Goal: Information Seeking & Learning: Find specific fact

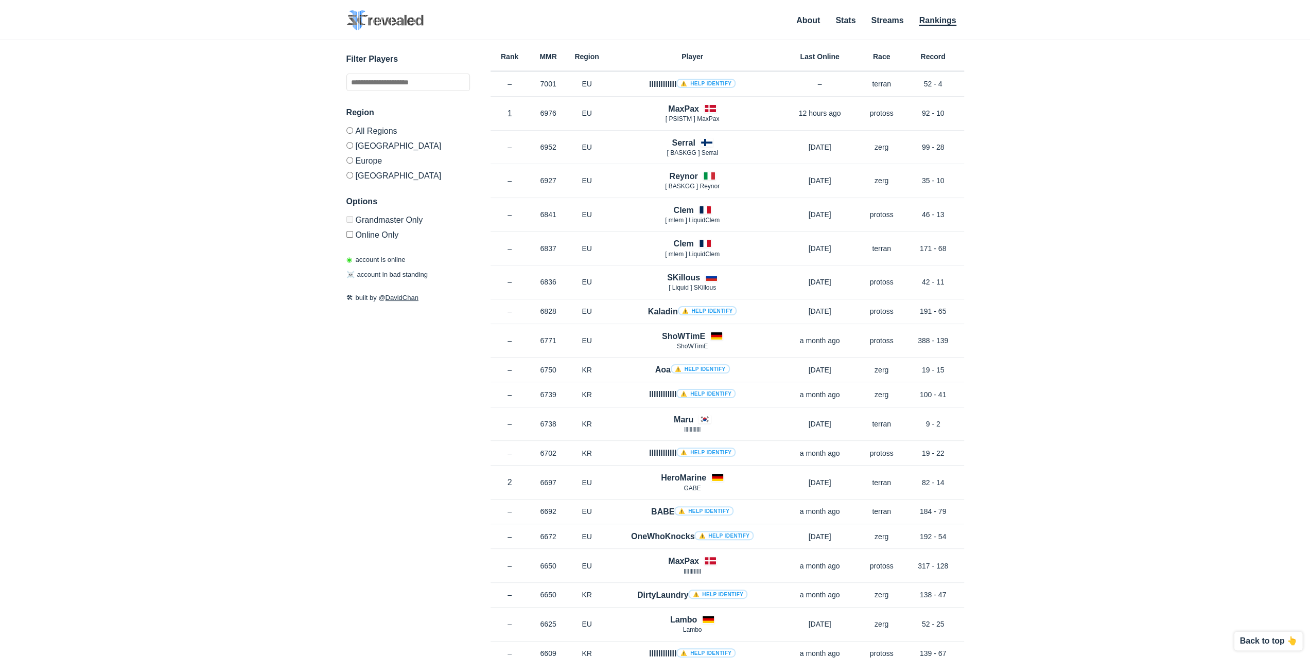
click at [405, 91] on div "Filter Players Region All Regions [GEOGRAPHIC_DATA] [GEOGRAPHIC_DATA] [GEOGRAPH…" at bounding box center [408, 146] width 124 height 186
click at [403, 84] on input "text" at bounding box center [408, 83] width 124 height 18
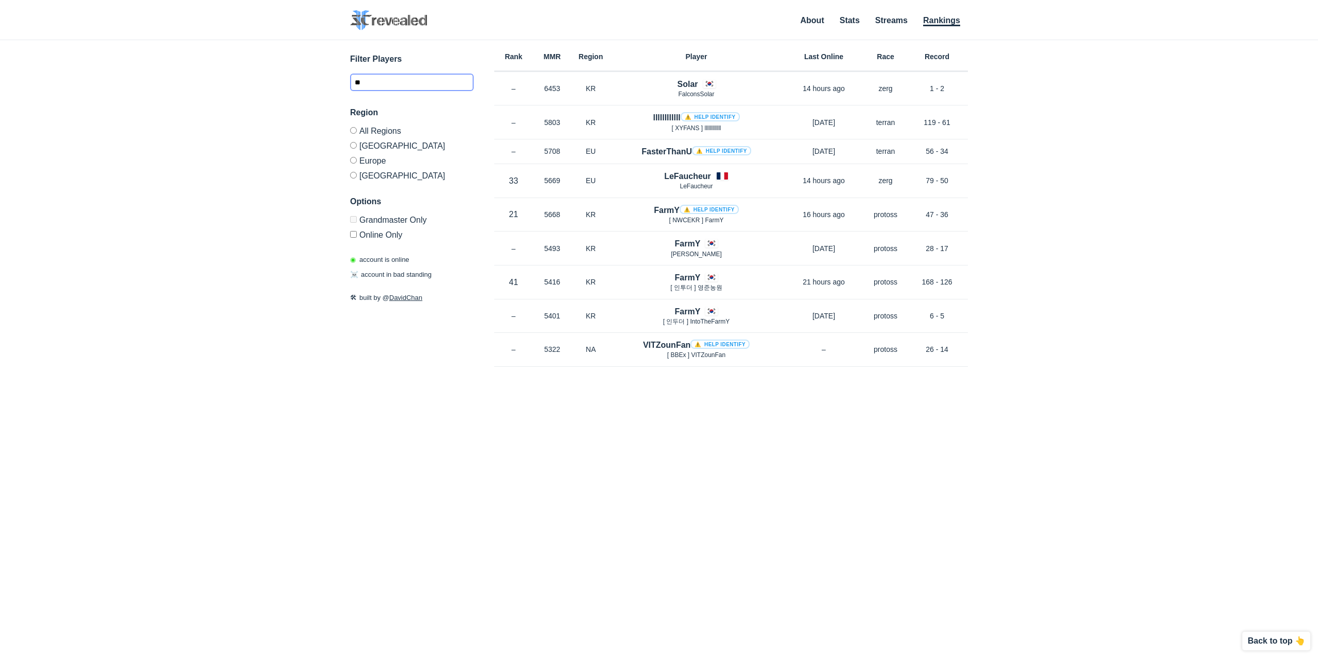
type input "*"
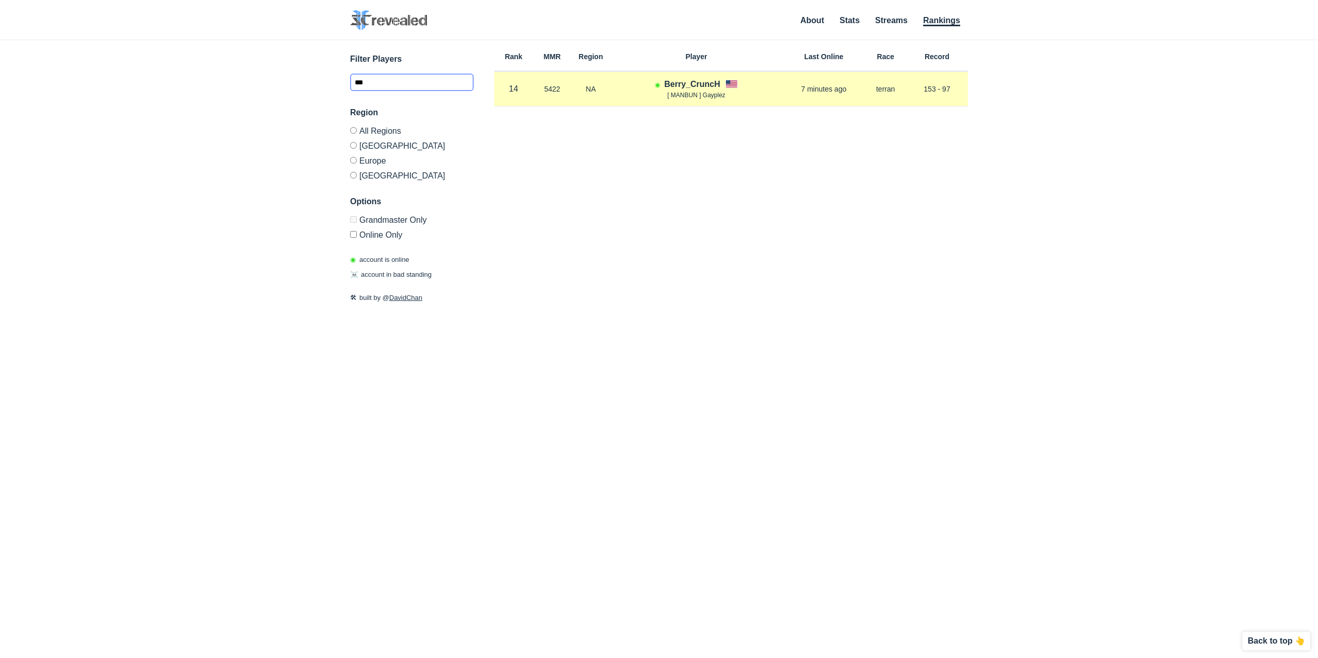
type input "***"
click at [720, 96] on span "[ MANBUN ] Gayplez" at bounding box center [696, 95] width 58 height 7
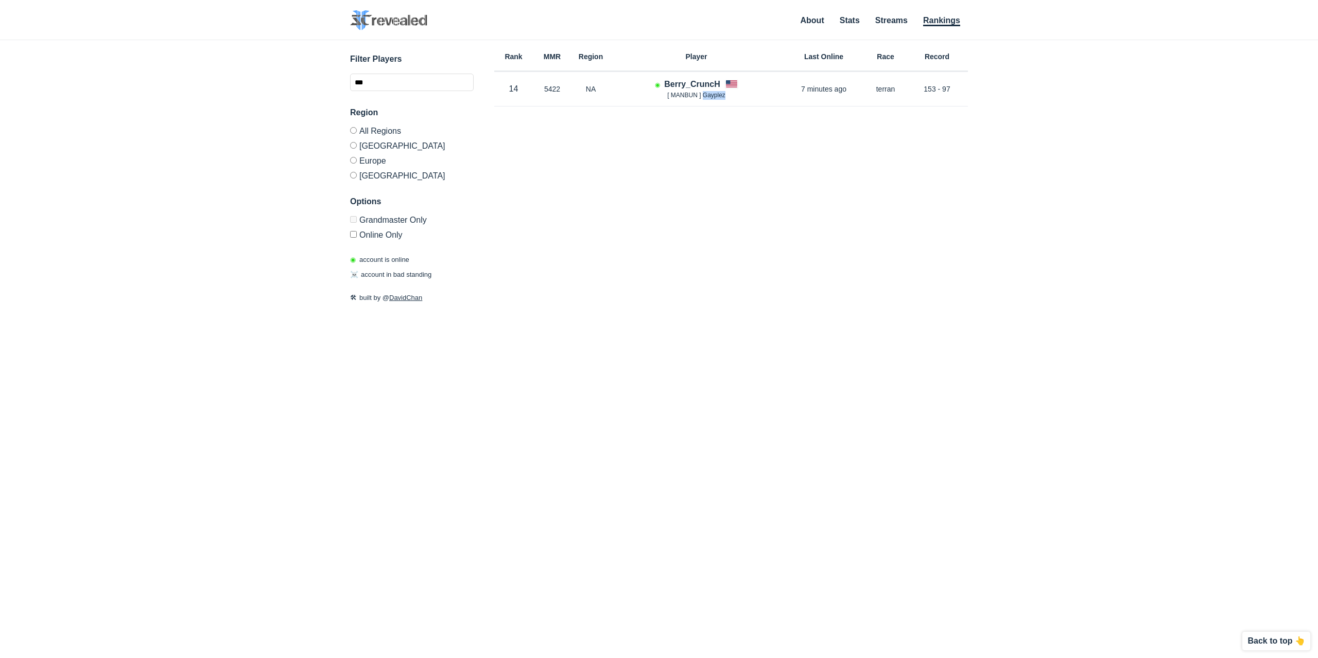
click at [732, 109] on div "Rank MMR Region Player Last Online Race Record Rank 14 in NA MMR 5422 Region NA…" at bounding box center [731, 310] width 474 height 541
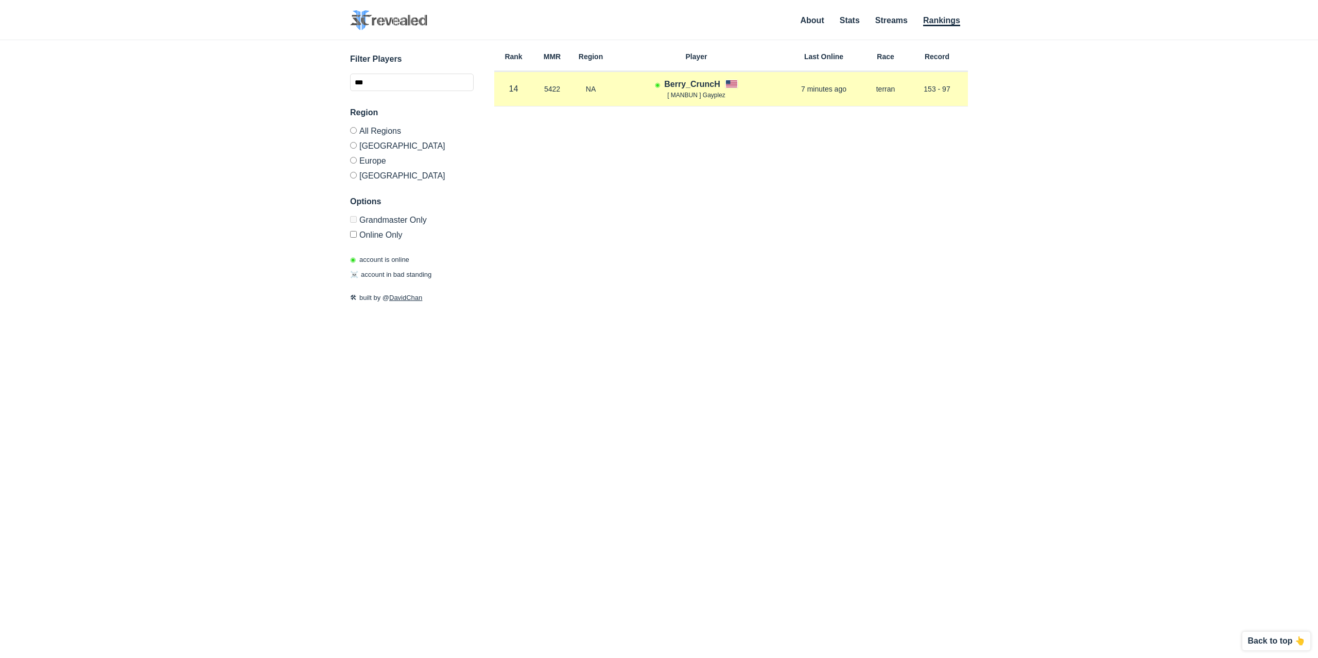
click at [699, 84] on h4 "Berry_CruncH" at bounding box center [692, 84] width 56 height 12
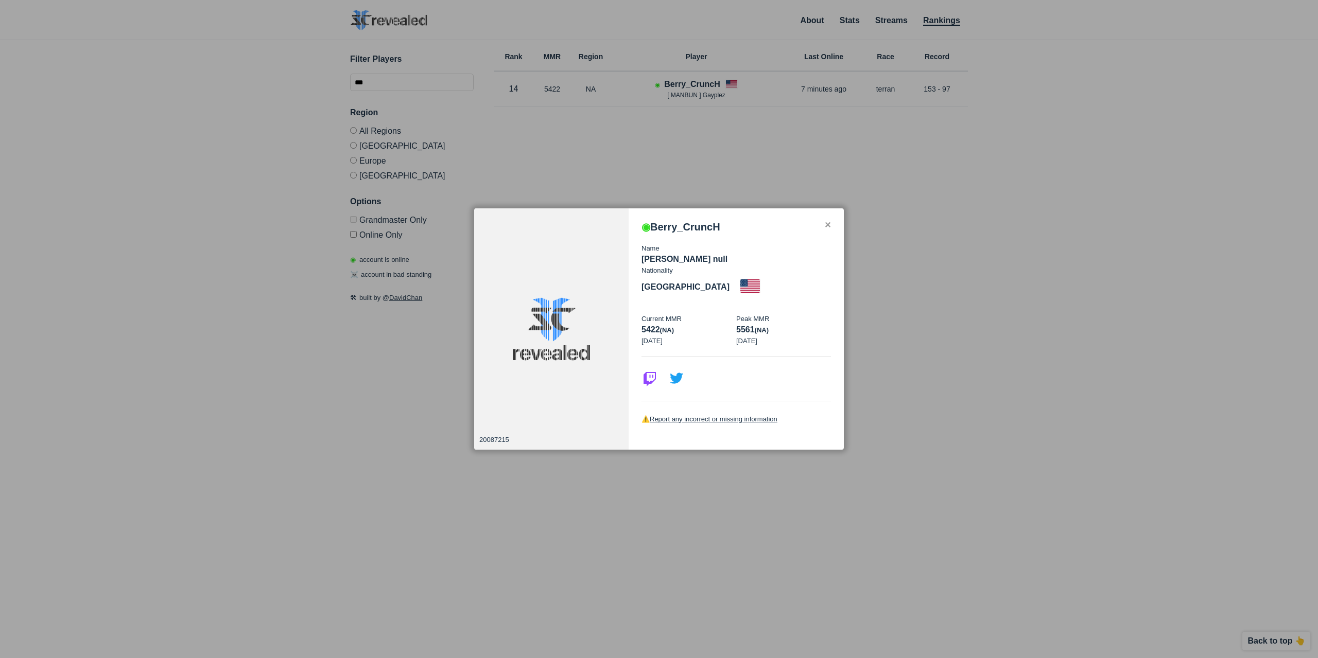
click at [826, 230] on div "✕" at bounding box center [827, 225] width 7 height 8
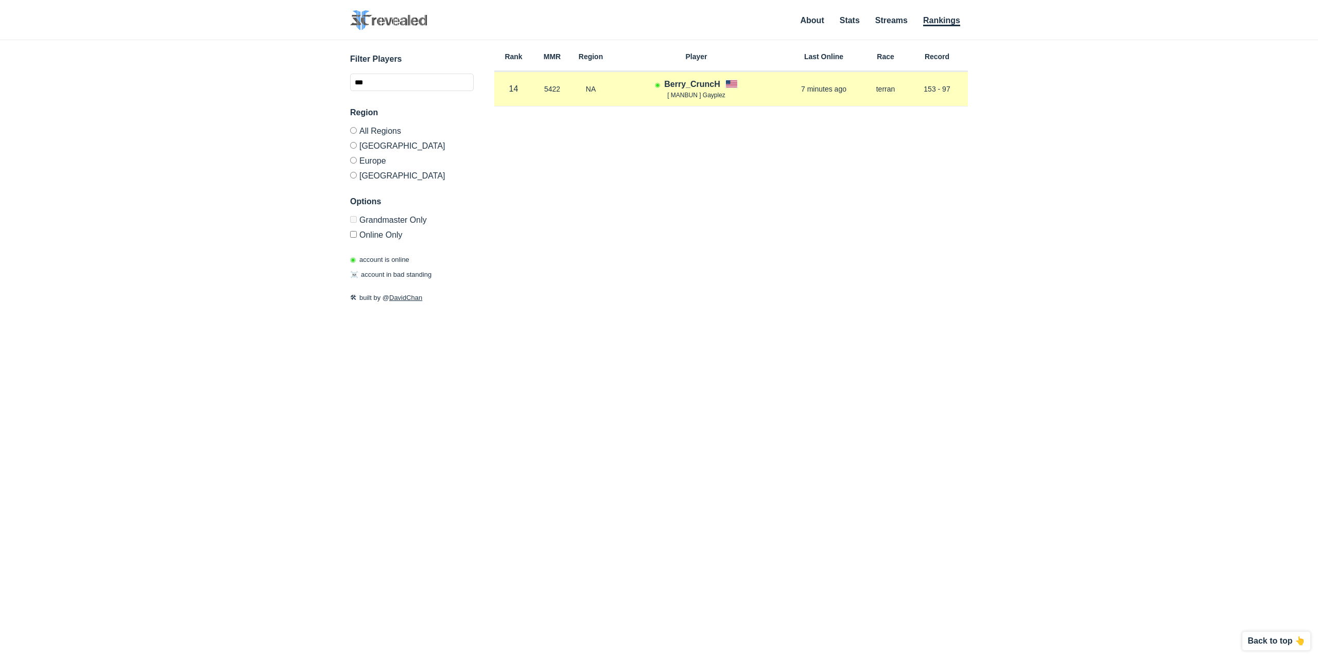
click at [680, 82] on h4 "Berry_CruncH" at bounding box center [692, 84] width 56 height 12
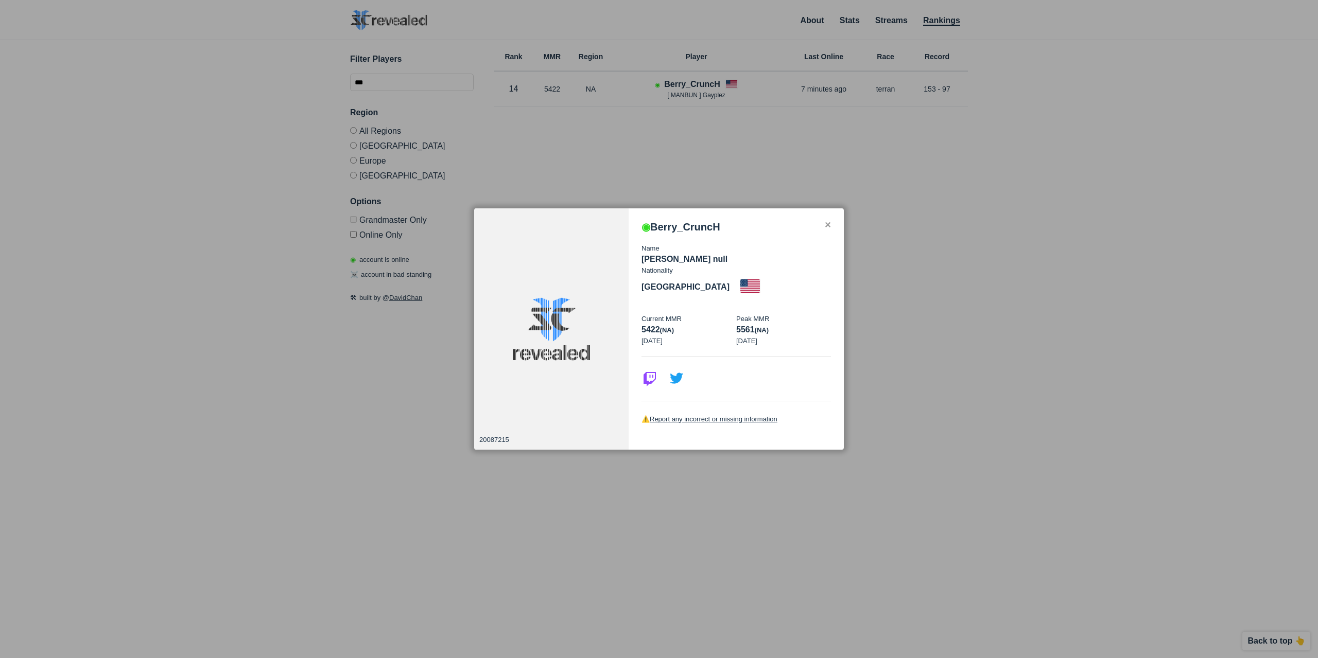
click at [707, 233] on h3 "◉ Berry_CruncH" at bounding box center [680, 227] width 79 height 12
click at [697, 233] on h3 "◉ Berry_CruncH" at bounding box center [680, 227] width 79 height 12
click at [688, 233] on h3 "◉ Berry_CruncH" at bounding box center [680, 227] width 79 height 12
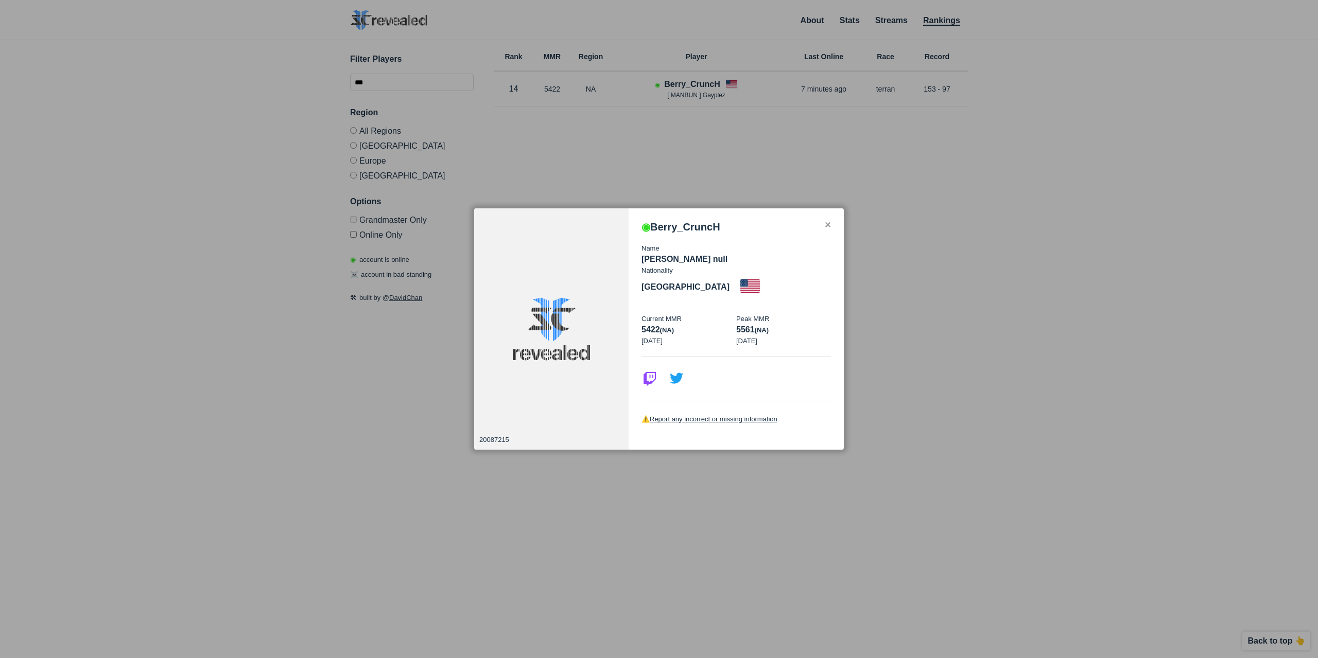
click at [674, 233] on h3 "◉ Berry_CruncH" at bounding box center [680, 227] width 79 height 12
